Goal: Task Accomplishment & Management: Manage account settings

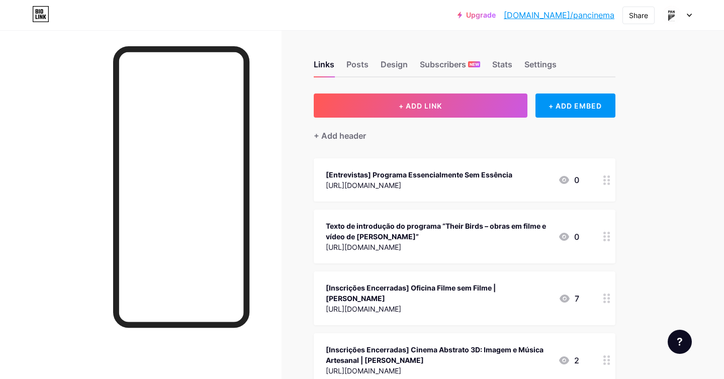
click at [689, 16] on icon at bounding box center [690, 15] width 4 height 3
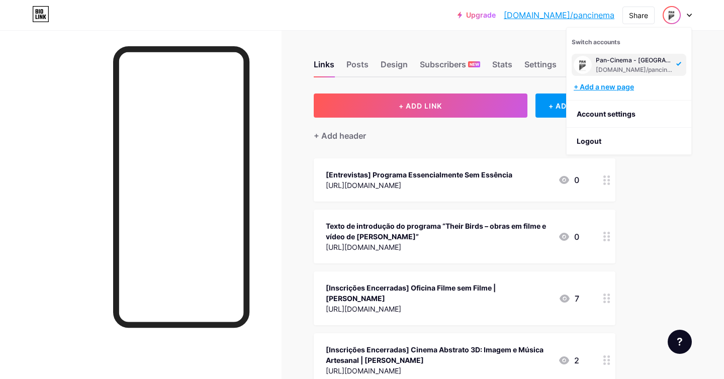
click at [606, 88] on div "+ Add a new page" at bounding box center [630, 87] width 113 height 10
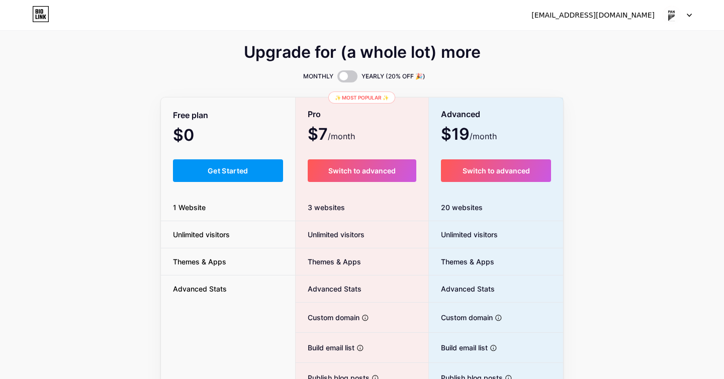
click at [696, 15] on div "pan.cinemaexperimental@gmail.com Dashboard Logout" at bounding box center [362, 15] width 724 height 18
click at [689, 18] on div at bounding box center [677, 15] width 29 height 18
click at [620, 69] on li "Logout" at bounding box center [629, 68] width 125 height 27
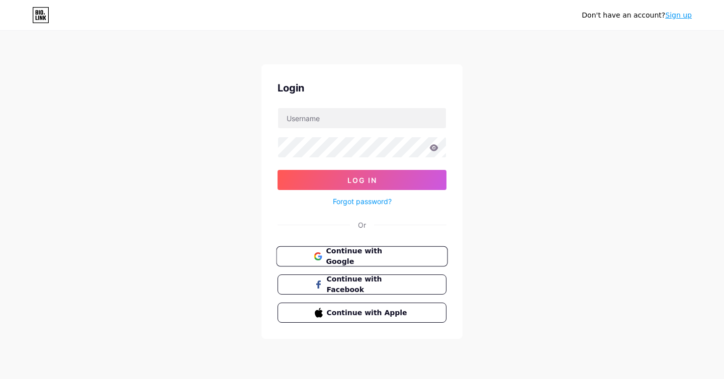
click at [353, 255] on span "Continue with Google" at bounding box center [368, 257] width 84 height 22
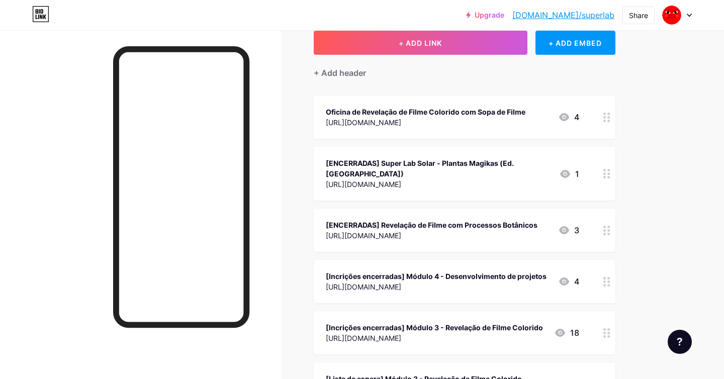
scroll to position [68, 0]
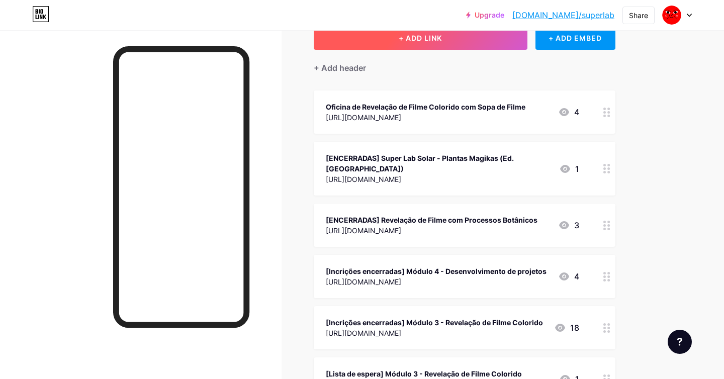
click at [467, 43] on button "+ ADD LINK" at bounding box center [421, 38] width 214 height 24
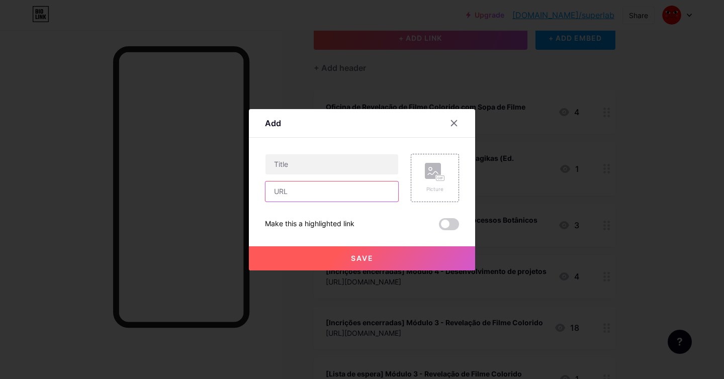
click at [322, 197] on input "text" at bounding box center [332, 192] width 133 height 20
paste input "[URL][DOMAIN_NAME]"
type input "[URL][DOMAIN_NAME]"
click at [317, 167] on input "text" at bounding box center [332, 164] width 133 height 20
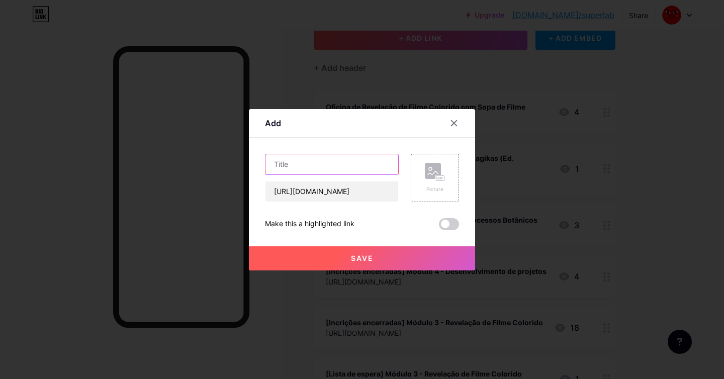
scroll to position [0, 0]
type input "O"
type input "Módulo 2 - Revelação de Filme PB com químicos tradiconais"
click at [455, 225] on span at bounding box center [449, 224] width 20 height 12
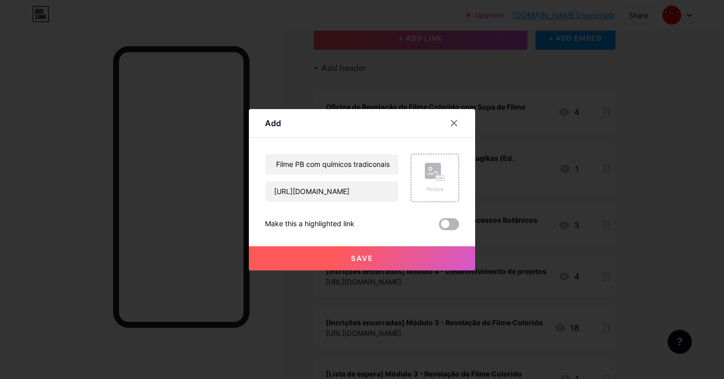
click at [439, 227] on input "checkbox" at bounding box center [439, 227] width 0 height 0
click at [371, 259] on span "Save" at bounding box center [362, 258] width 23 height 9
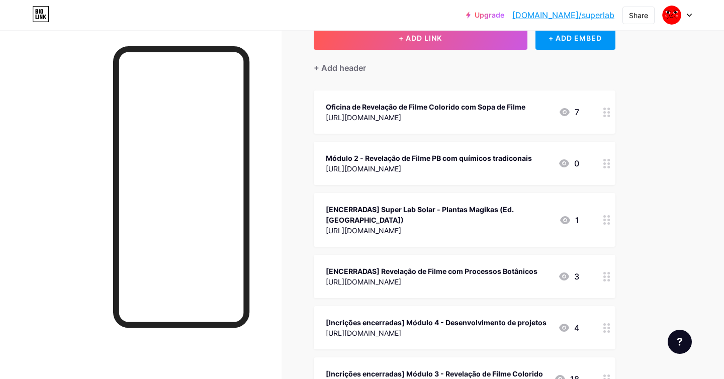
drag, startPoint x: 540, startPoint y: 164, endPoint x: 542, endPoint y: 100, distance: 63.9
click at [542, 100] on span "Oficina de Revelação de Filme Colorido com Sopa de Filme [URL][DOMAIN_NAME] 7 M…" at bounding box center [465, 297] width 302 height 413
click at [466, 166] on div "[URL][DOMAIN_NAME]" at bounding box center [426, 169] width 200 height 11
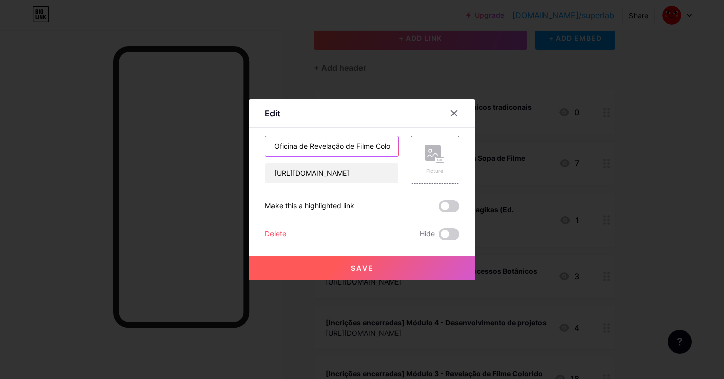
click at [274, 146] on input "Oficina de Revelação de Filme Colorido com Sopa de Filme" at bounding box center [332, 146] width 133 height 20
type input "[Inscrições encerradas] Oficina de Revelação de Filme Colorido com Sopa de Filme"
click at [391, 266] on button "Save" at bounding box center [362, 269] width 226 height 24
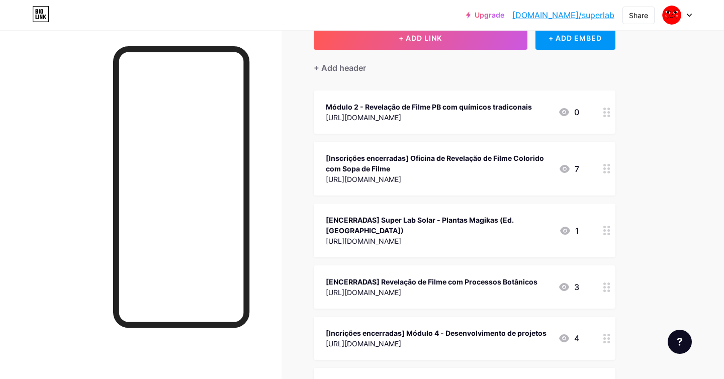
click at [467, 101] on div "Módulo 2 - Revelação de Filme PB com químicos tradiconais [URL][DOMAIN_NAME]" at bounding box center [429, 112] width 206 height 23
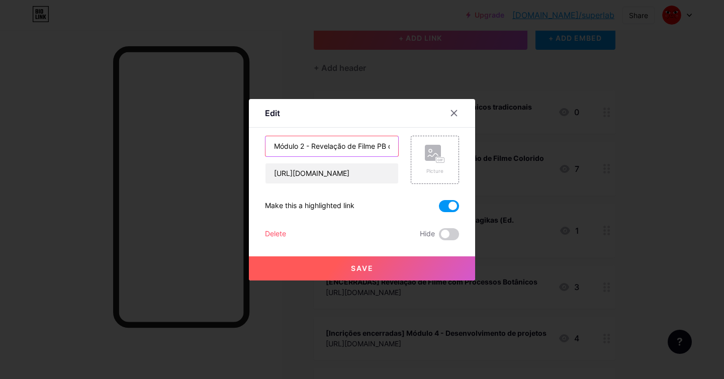
click at [273, 146] on input "Módulo 2 - Revelação de Filme PB com químicos tradiconais" at bounding box center [332, 146] width 133 height 20
type input "[Inscrições abertas] Módulo 2 - Revelação de Filme PB com químicos tradiconais"
click at [358, 271] on span "Save" at bounding box center [362, 268] width 23 height 9
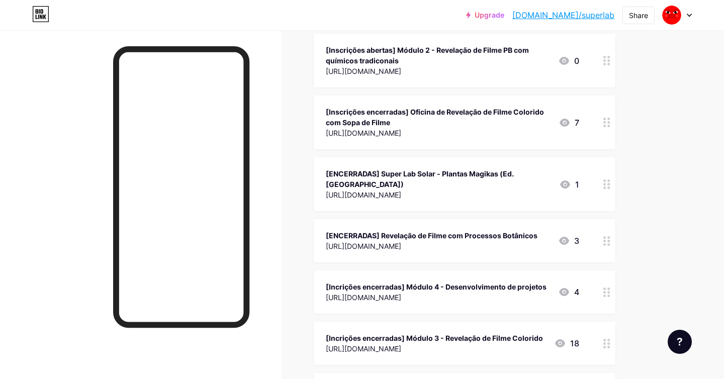
scroll to position [128, 0]
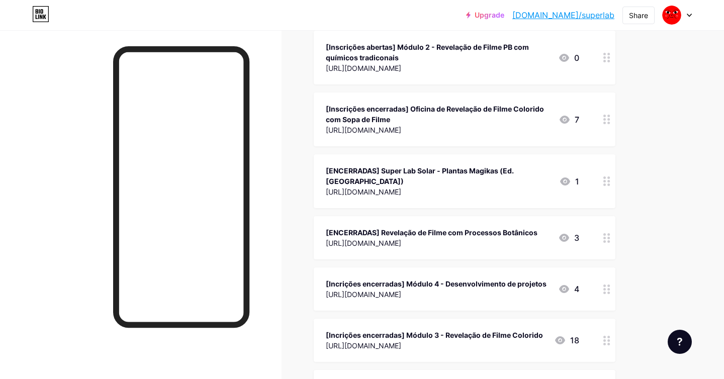
click at [367, 108] on div "[Inscrições encerradas] Oficina de Revelação de Filme Colorido com Sopa de Filme" at bounding box center [438, 114] width 225 height 21
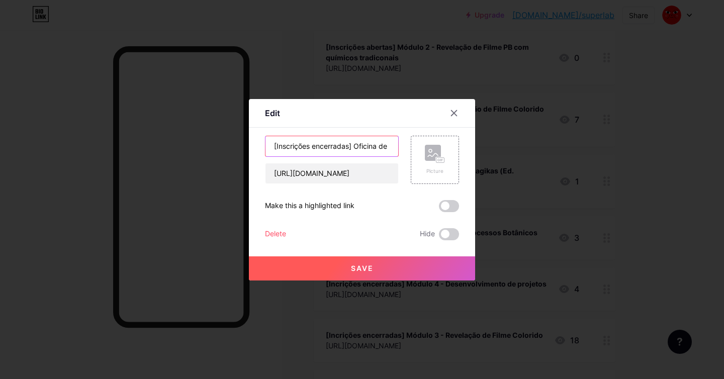
drag, startPoint x: 351, startPoint y: 147, endPoint x: 276, endPoint y: 149, distance: 75.5
click at [276, 149] on input "[Inscrições encerradas] Oficina de Revelação de Filme Colorido com Sopa de Filme" at bounding box center [332, 146] width 133 height 20
click at [554, 206] on div at bounding box center [362, 189] width 724 height 379
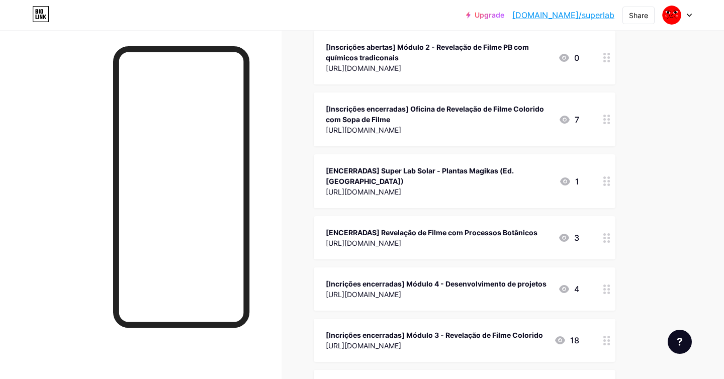
click at [389, 175] on div "[ENCERRADAS] Super Lab Solar - Plantas Magikas (Ed. [GEOGRAPHIC_DATA])" at bounding box center [438, 176] width 225 height 21
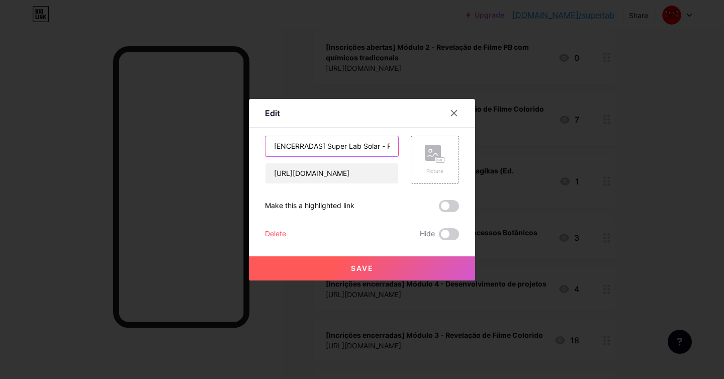
drag, startPoint x: 323, startPoint y: 147, endPoint x: 276, endPoint y: 149, distance: 47.3
click at [276, 149] on input "[ENCERRADAS] Super Lab Solar - Plantas Magikas (Ed. [GEOGRAPHIC_DATA])" at bounding box center [332, 146] width 133 height 20
paste input "Inscrições encerradas"
type input "[Inscrições encerradas] Super Lab Solar - Plantas Magikas (Ed. [GEOGRAPHIC_DATA…"
click at [376, 268] on button "Save" at bounding box center [362, 269] width 226 height 24
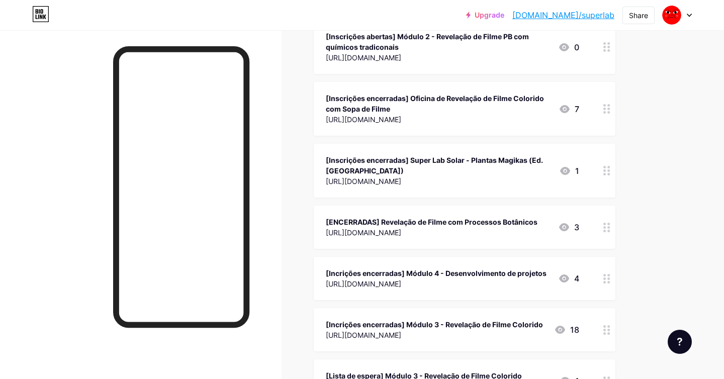
scroll to position [146, 0]
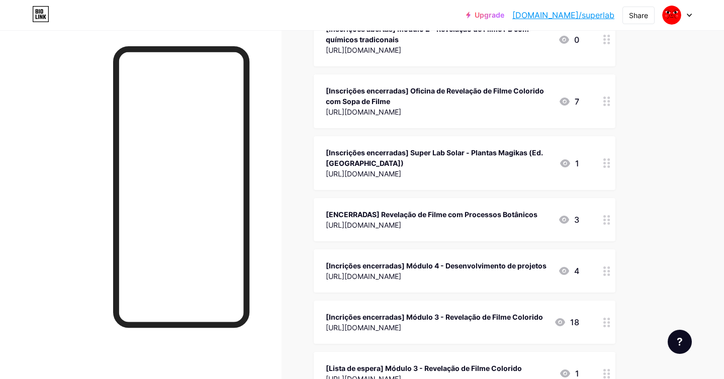
click at [392, 210] on div "[ENCERRADAS] Revelação de Filme com Processos Botânicos" at bounding box center [432, 214] width 212 height 11
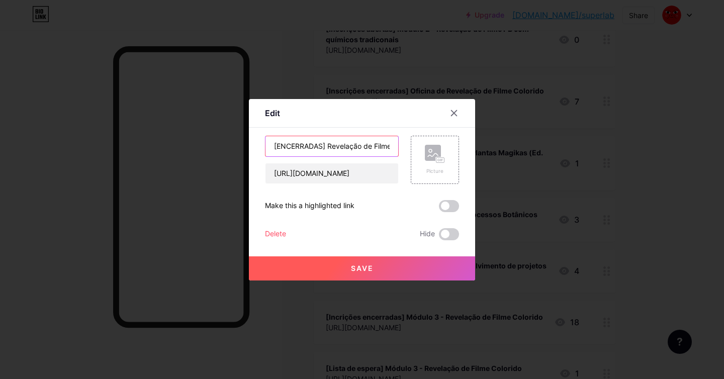
drag, startPoint x: 323, startPoint y: 146, endPoint x: 277, endPoint y: 148, distance: 46.3
click at [277, 148] on input "[ENCERRADAS] Revelação de Filme com Processos Botânicos" at bounding box center [332, 146] width 133 height 20
paste input "Inscrições encerradas"
type input "[Inscrições encerradas] Revelação de Filme com Processos Botânicos"
click at [352, 268] on span "Save" at bounding box center [362, 268] width 23 height 9
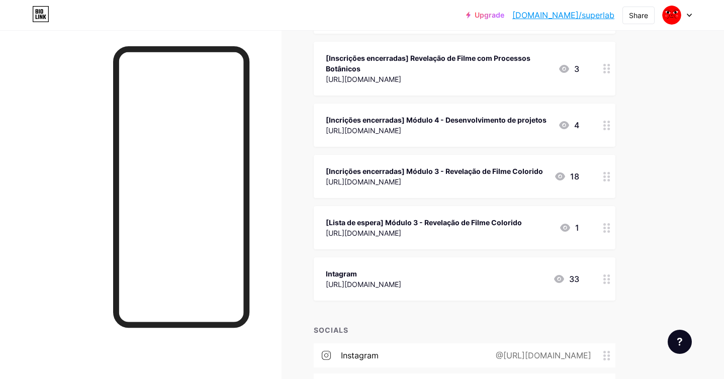
scroll to position [305, 0]
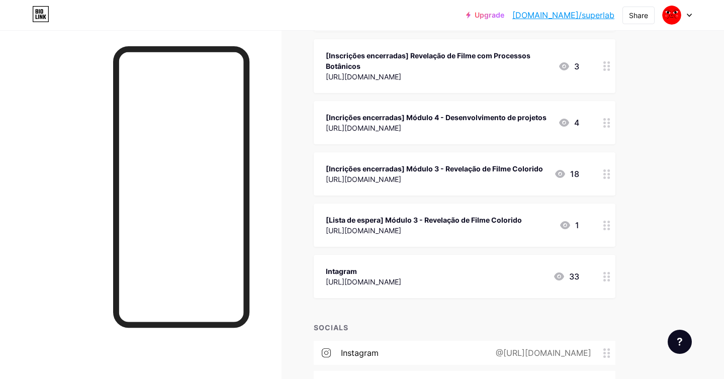
click at [384, 225] on div "[URL][DOMAIN_NAME]" at bounding box center [424, 230] width 196 height 11
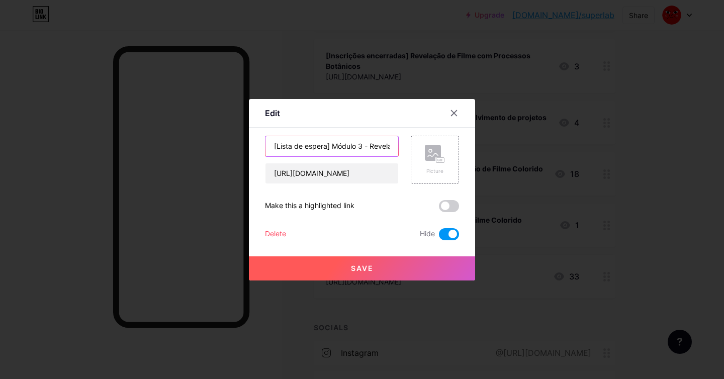
drag, startPoint x: 328, startPoint y: 146, endPoint x: 278, endPoint y: 147, distance: 50.3
click at [278, 147] on input "[Lista de espera] Módulo 3 - Revelação de Filme Colorido" at bounding box center [332, 146] width 133 height 20
paste input "Inscrições encerradas"
type input "[Inscrições encerradas] Módulo 3 - Revelação de Filme Colorido"
click at [360, 276] on button "Save" at bounding box center [362, 269] width 226 height 24
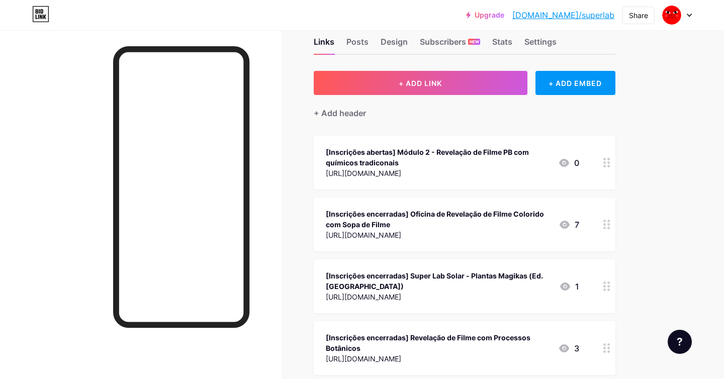
scroll to position [0, 0]
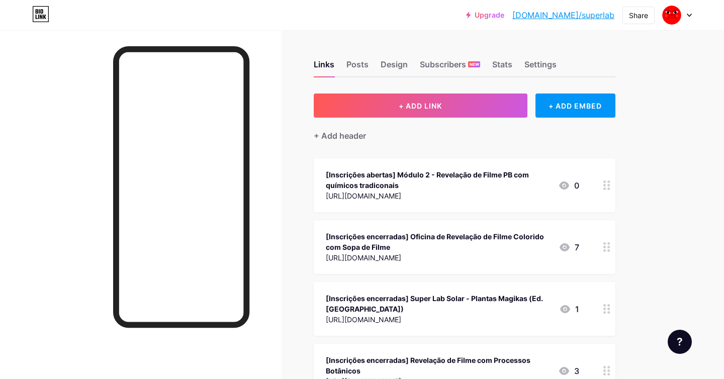
click at [459, 196] on div "[URL][DOMAIN_NAME]" at bounding box center [438, 196] width 224 height 11
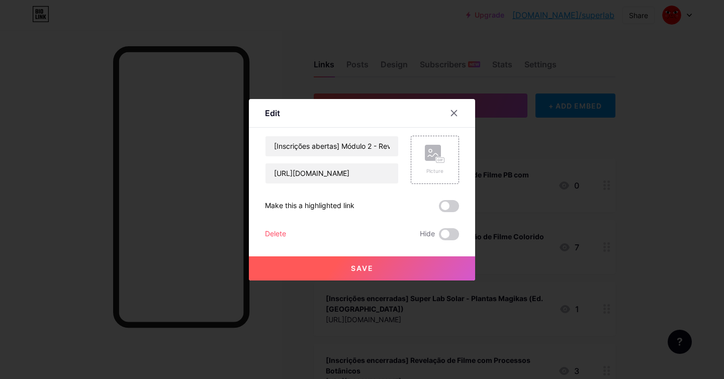
click at [560, 152] on div at bounding box center [362, 189] width 724 height 379
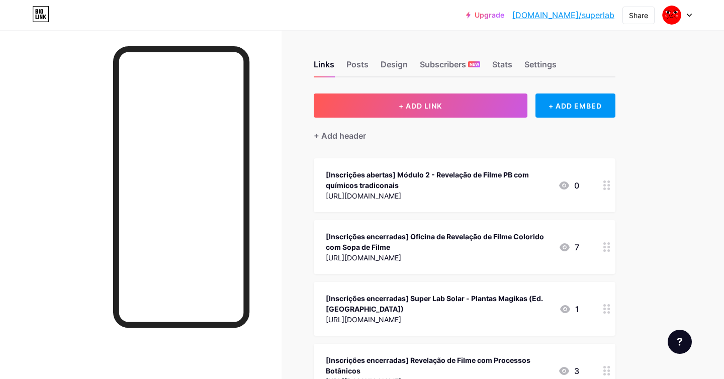
click at [469, 200] on div "[URL][DOMAIN_NAME]" at bounding box center [438, 196] width 224 height 11
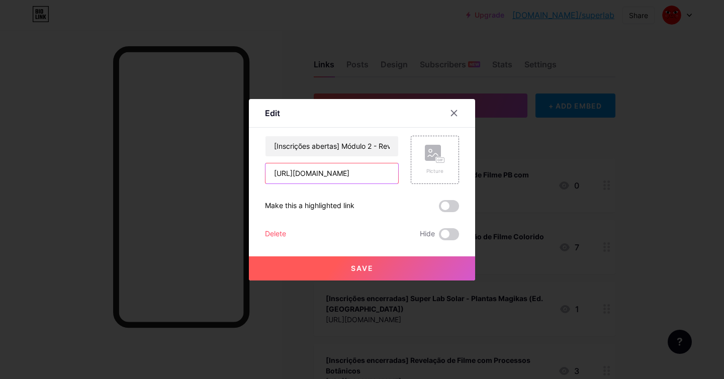
click at [348, 175] on input "[URL][DOMAIN_NAME]" at bounding box center [332, 174] width 133 height 20
